Goal: Information Seeking & Learning: Learn about a topic

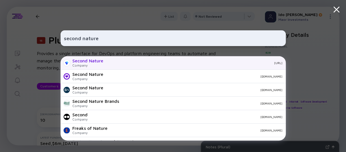
type input "second nature"
click at [84, 65] on div "Company" at bounding box center [87, 65] width 31 height 4
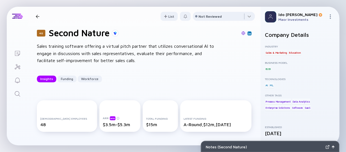
scroll to position [8, 0]
click at [158, 51] on div "Sales training software offering a virtual pitch partner that utilizes conversa…" at bounding box center [127, 53] width 180 height 22
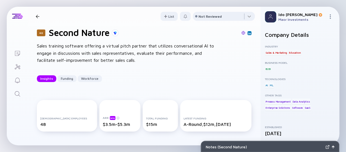
click at [158, 51] on div "Sales training software offering a virtual pitch partner that utilizes conversa…" at bounding box center [127, 53] width 180 height 22
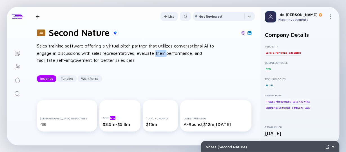
click at [158, 51] on div "Sales training software offering a virtual pitch partner that utilizes conversa…" at bounding box center [127, 53] width 180 height 22
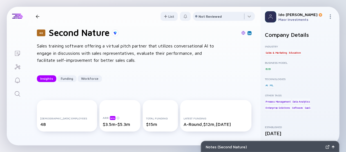
click at [158, 51] on div "Sales training software offering a virtual pitch partner that utilizes conversa…" at bounding box center [127, 53] width 180 height 22
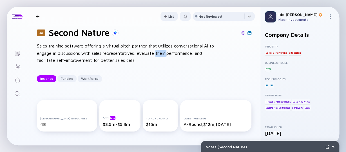
click at [158, 51] on div "Sales training software offering a virtual pitch partner that utilizes conversa…" at bounding box center [127, 53] width 180 height 22
click at [110, 50] on div "Sales training software offering a virtual pitch partner that utilizes conversa…" at bounding box center [127, 53] width 180 height 22
drag, startPoint x: 110, startPoint y: 50, endPoint x: 122, endPoint y: 51, distance: 12.1
click at [122, 51] on div "Sales training software offering a virtual pitch partner that utilizes conversa…" at bounding box center [127, 53] width 180 height 22
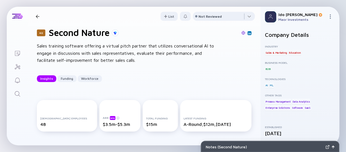
click at [122, 51] on div "Sales training software offering a virtual pitch partner that utilizes conversa…" at bounding box center [127, 53] width 180 height 22
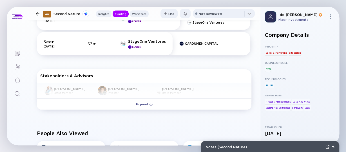
scroll to position [211, 0]
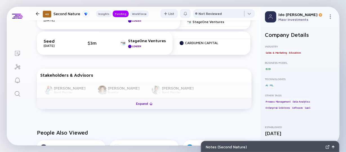
click at [145, 106] on div "Expand" at bounding box center [143, 103] width 23 height 9
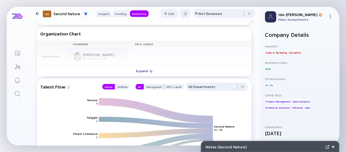
scroll to position [570, 0]
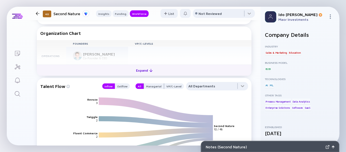
click at [138, 68] on div "Expand" at bounding box center [143, 70] width 23 height 9
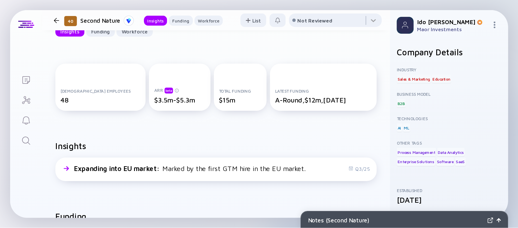
scroll to position [0, 0]
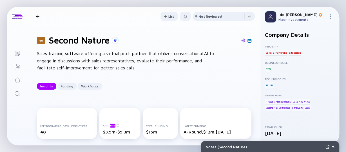
click at [172, 58] on div "Sales training software offering a virtual pitch partner that utilizes conversa…" at bounding box center [127, 61] width 180 height 22
